Goal: Transaction & Acquisition: Purchase product/service

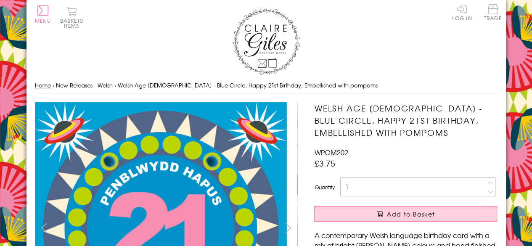
click at [47, 86] on link "Home" at bounding box center [43, 85] width 16 height 8
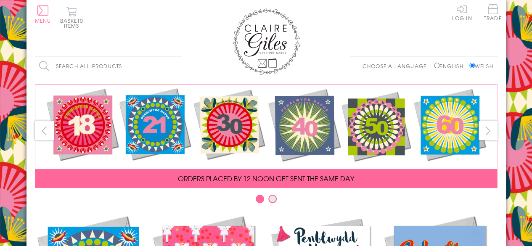
click at [74, 65] on input "Search all products" at bounding box center [108, 66] width 147 height 19
type input "70"
click at [174, 57] on input "Search" at bounding box center [178, 66] width 8 height 19
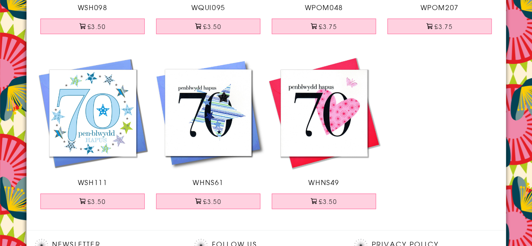
scroll to position [235, 0]
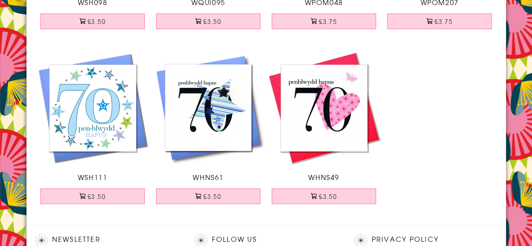
click at [214, 113] on img at bounding box center [209, 108] width 116 height 116
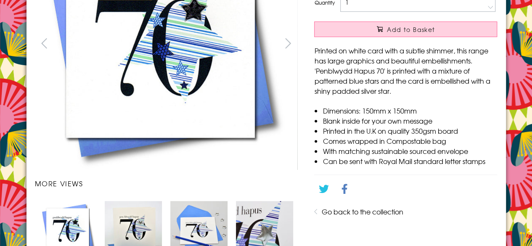
scroll to position [185, 0]
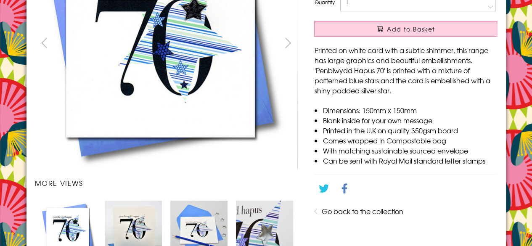
click at [73, 227] on img "Carousel Page 1 (Current Slide)" at bounding box center [67, 229] width 57 height 57
click at [204, 225] on img "Carousel Page 3" at bounding box center [198, 229] width 57 height 57
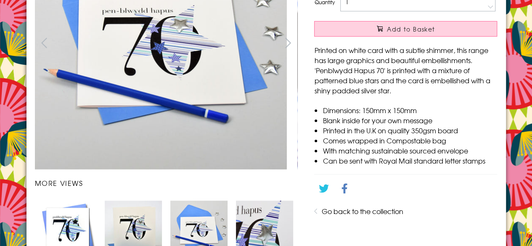
click at [262, 218] on img "Carousel Page 4" at bounding box center [264, 229] width 57 height 57
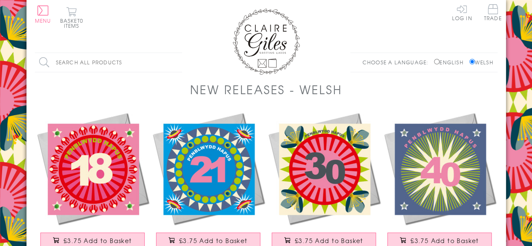
click at [328, 171] on img at bounding box center [324, 169] width 116 height 116
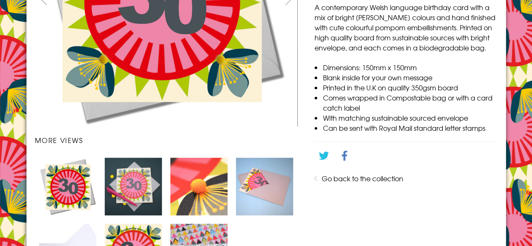
scroll to position [205, 0]
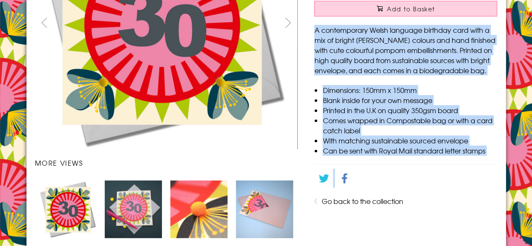
drag, startPoint x: 315, startPoint y: 30, endPoint x: 474, endPoint y: 157, distance: 203.4
click at [474, 157] on div "Welsh Age [DEMOGRAPHIC_DATA] - Flowers, Happy 30th Birthday, Embellished with p…" at bounding box center [406, 104] width 200 height 415
click at [398, 122] on li "Comes wrapped in Compostable bag or with a card catch label" at bounding box center [410, 125] width 174 height 20
drag, startPoint x: 316, startPoint y: 27, endPoint x: 499, endPoint y: 151, distance: 221.3
click at [499, 151] on div "Welsh Age [DEMOGRAPHIC_DATA] - Flowers, Happy 30th Birthday, Embellished with p…" at bounding box center [406, 104] width 200 height 415
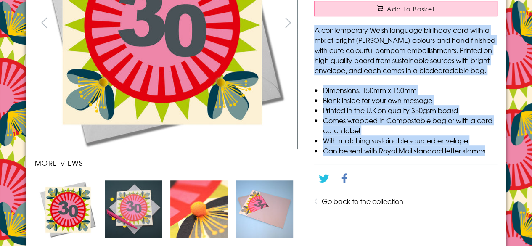
copy div "A contemporary Welsh language birthday card with a mix of bright [PERSON_NAME] …"
click at [193, 207] on img "Carousel Page 3" at bounding box center [198, 208] width 57 height 57
